Goal: Navigation & Orientation: Find specific page/section

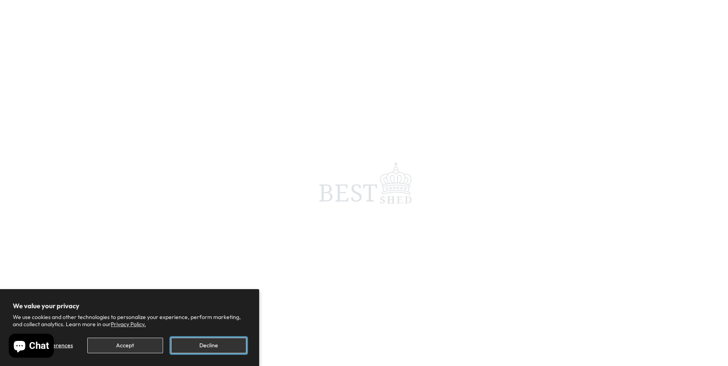
click at [205, 346] on button "Decline" at bounding box center [208, 346] width 75 height 16
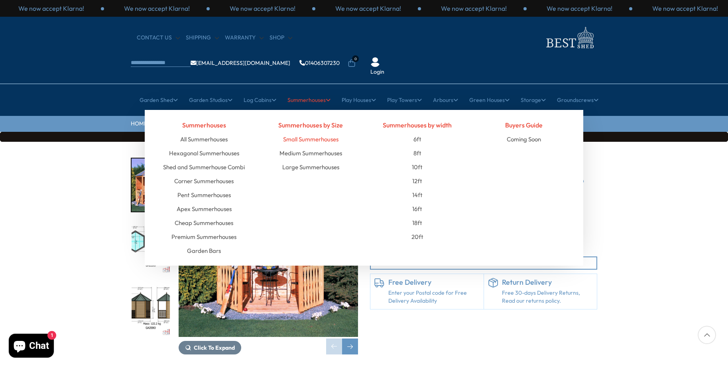
click at [305, 132] on link "Small Summerhouses" at bounding box center [310, 139] width 55 height 14
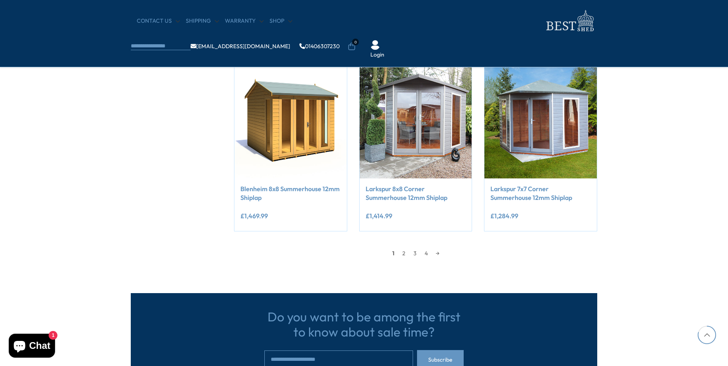
scroll to position [718, 0]
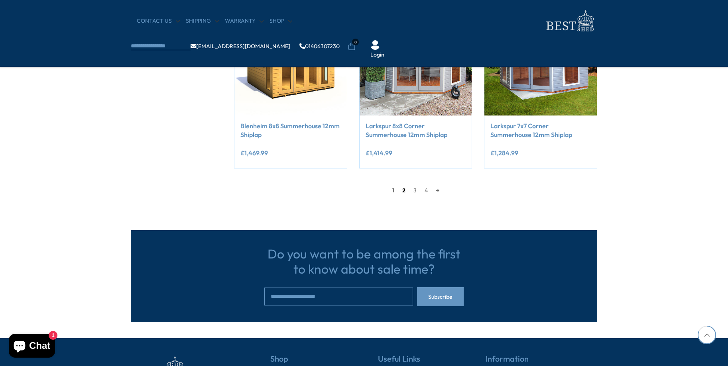
click at [403, 190] on link "2" at bounding box center [403, 191] width 11 height 12
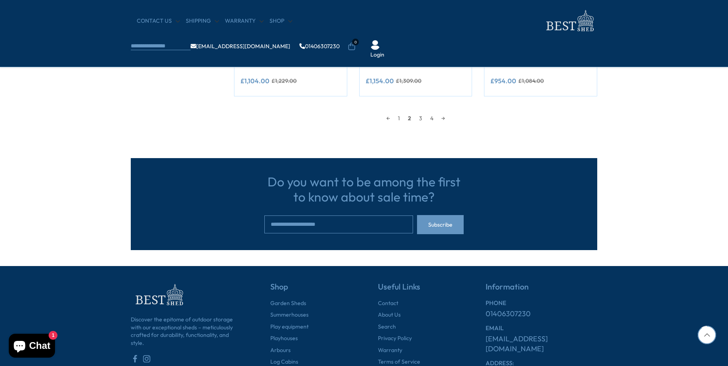
scroll to position [670, 0]
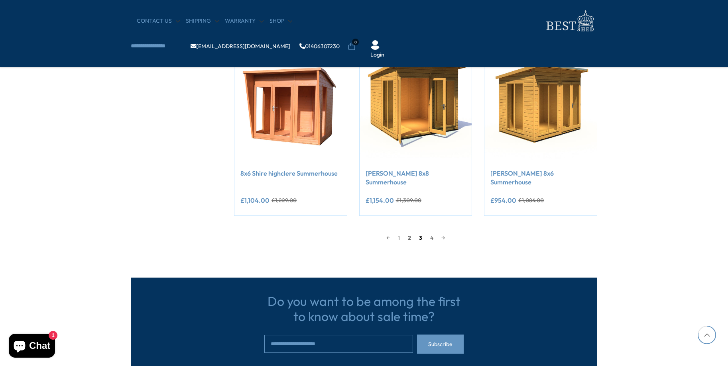
click at [420, 232] on link "3" at bounding box center [420, 238] width 11 height 12
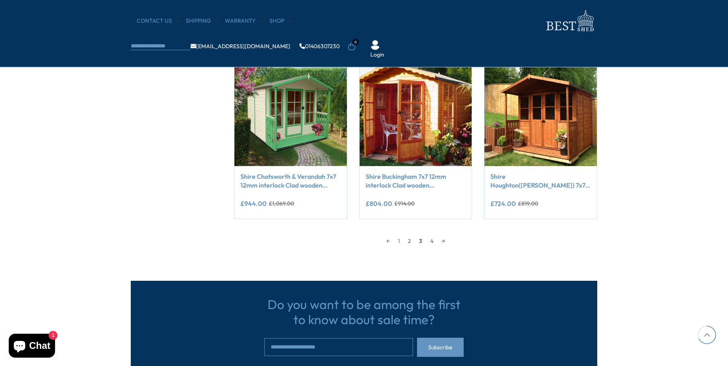
scroll to position [590, 0]
